Goal: Find specific page/section: Find specific page/section

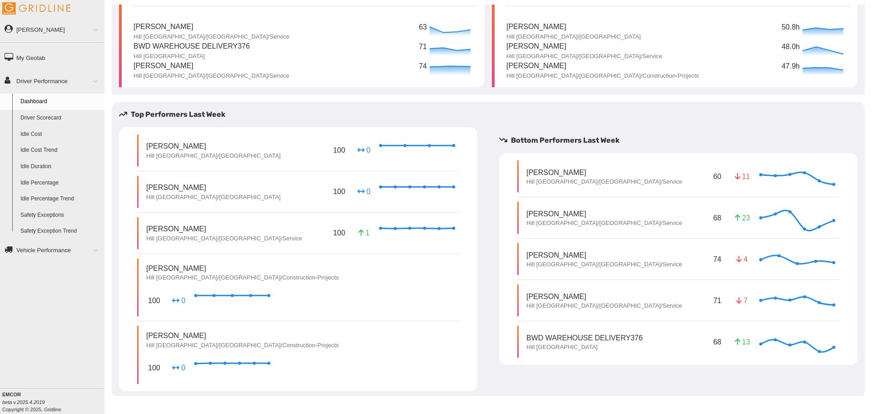
scroll to position [82, 0]
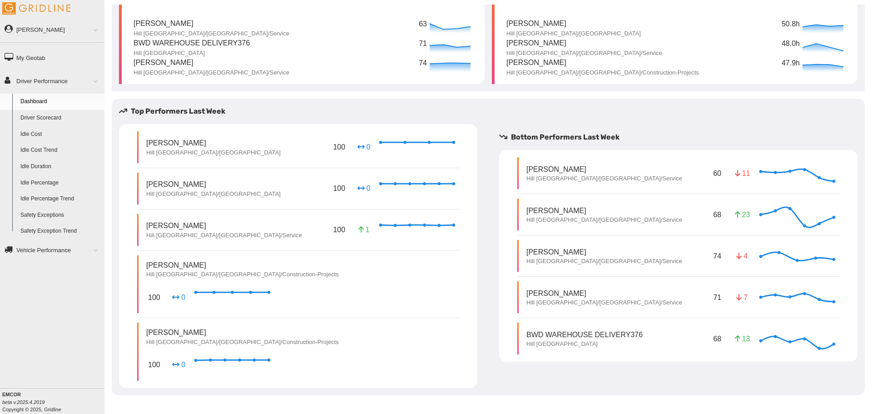
click at [143, 412] on h5 "KPIs" at bounding box center [142, 417] width 16 height 11
click at [737, 168] on p "11" at bounding box center [742, 173] width 15 height 10
click at [713, 166] on p "60" at bounding box center [717, 173] width 12 height 14
click at [564, 164] on p "[PERSON_NAME]" at bounding box center [604, 169] width 156 height 10
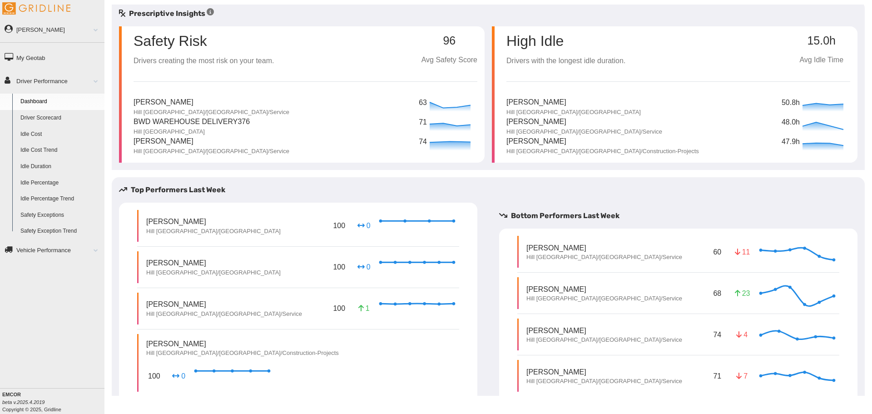
scroll to position [0, 0]
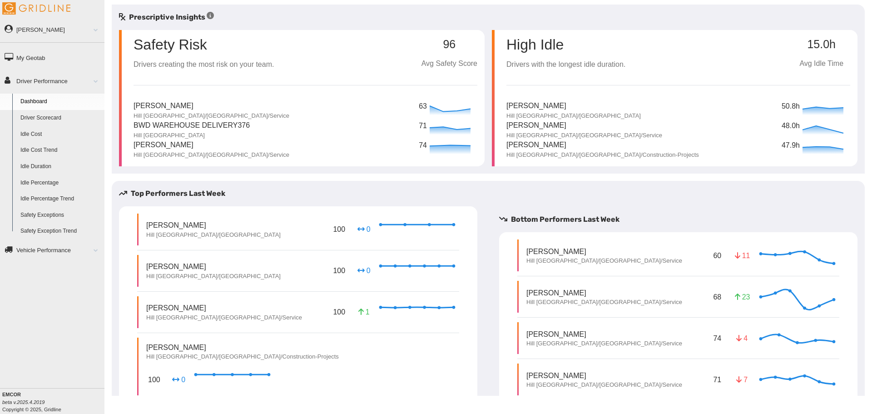
click at [57, 119] on link "Driver Scorecard" at bounding box center [60, 118] width 88 height 16
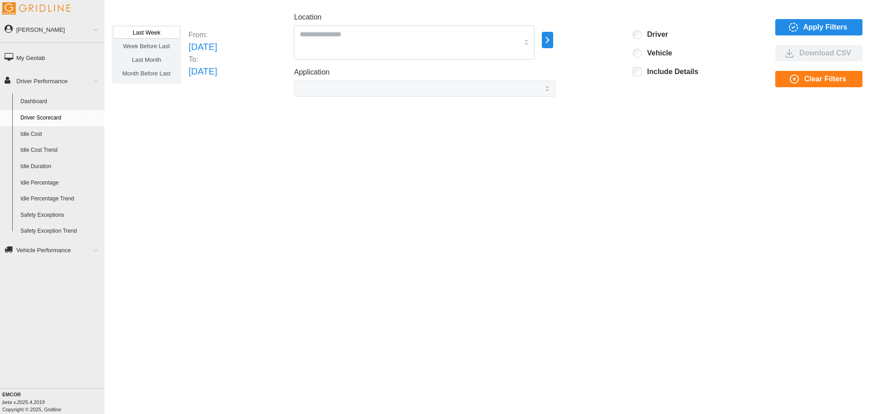
click at [46, 132] on link "Idle Cost" at bounding box center [60, 134] width 88 height 16
